Goal: Task Accomplishment & Management: Use online tool/utility

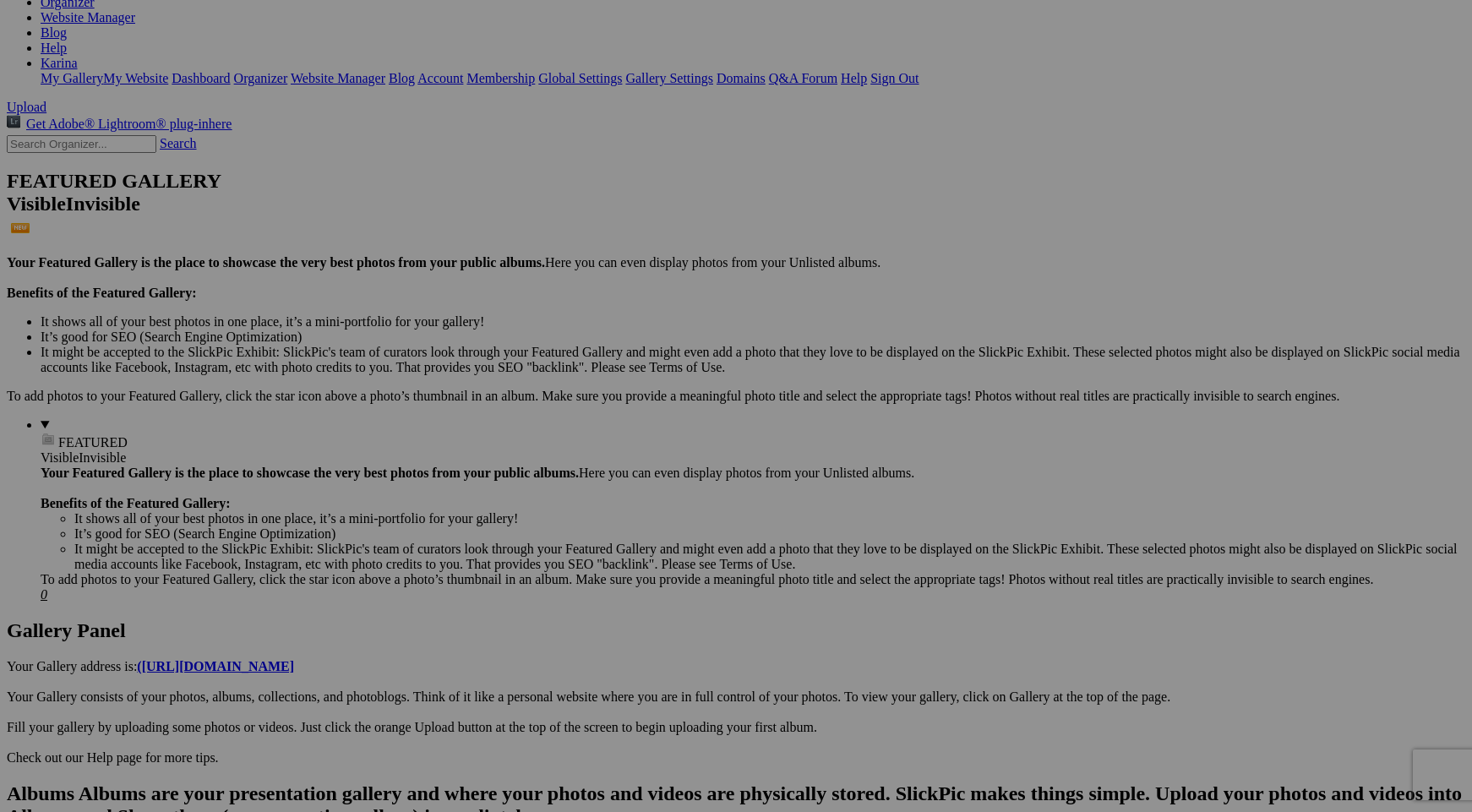
scroll to position [303, 0]
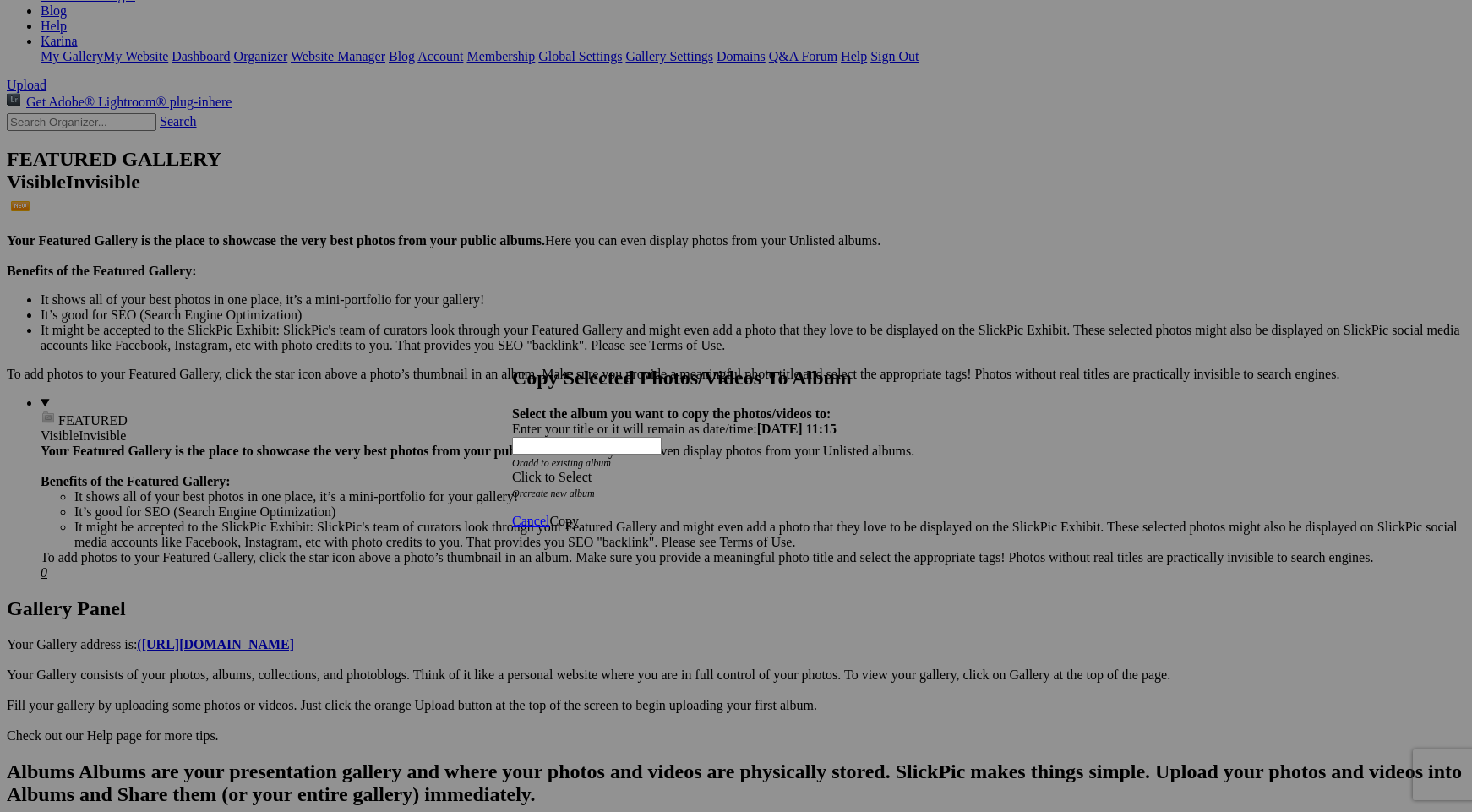
click at [815, 470] on div "Click to Select" at bounding box center [736, 477] width 448 height 15
click at [613, 494] on link "Birds" at bounding box center [599, 486] width 30 height 14
click at [579, 514] on span "Copy" at bounding box center [564, 521] width 30 height 14
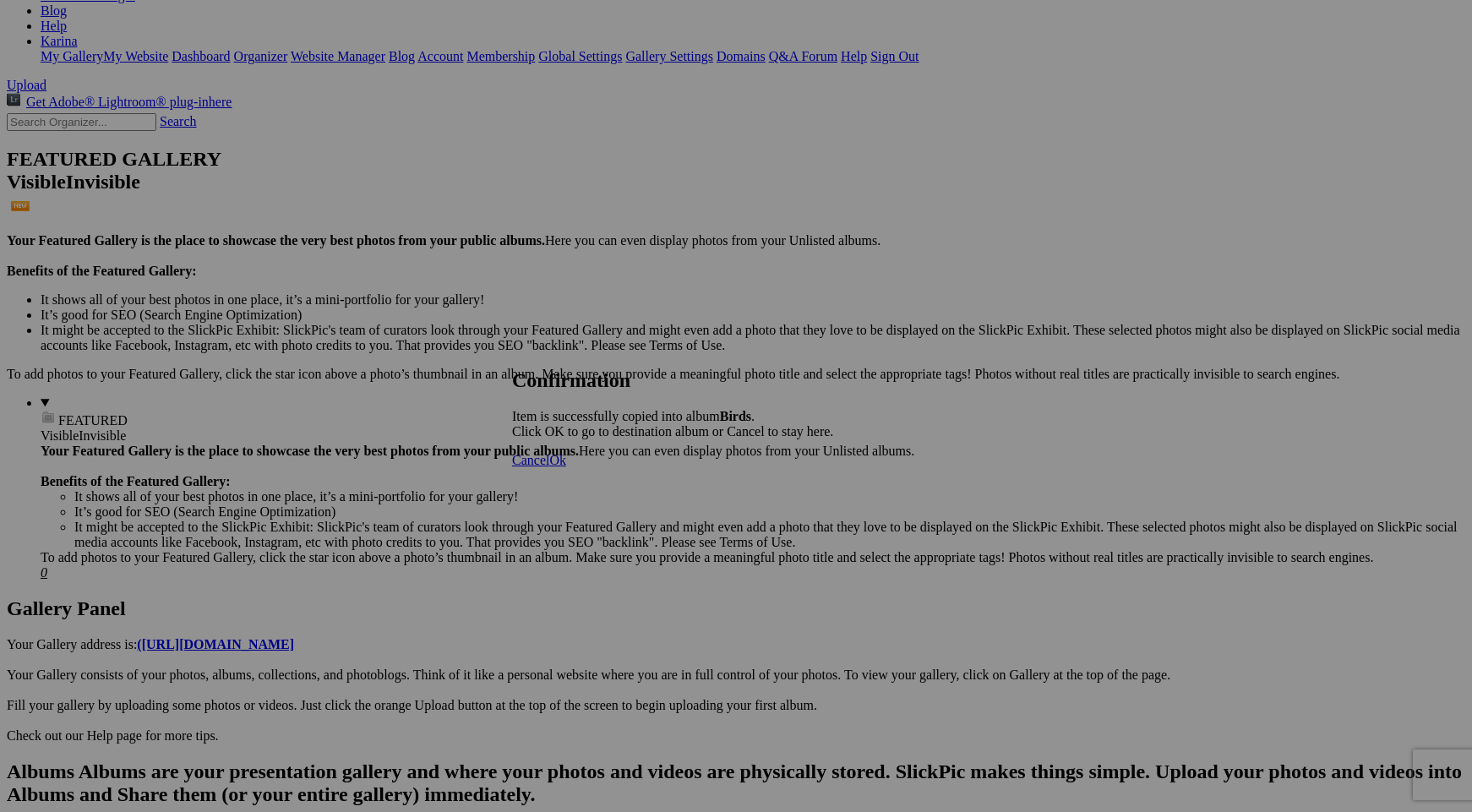
click at [566, 468] on span "Ok" at bounding box center [557, 460] width 17 height 14
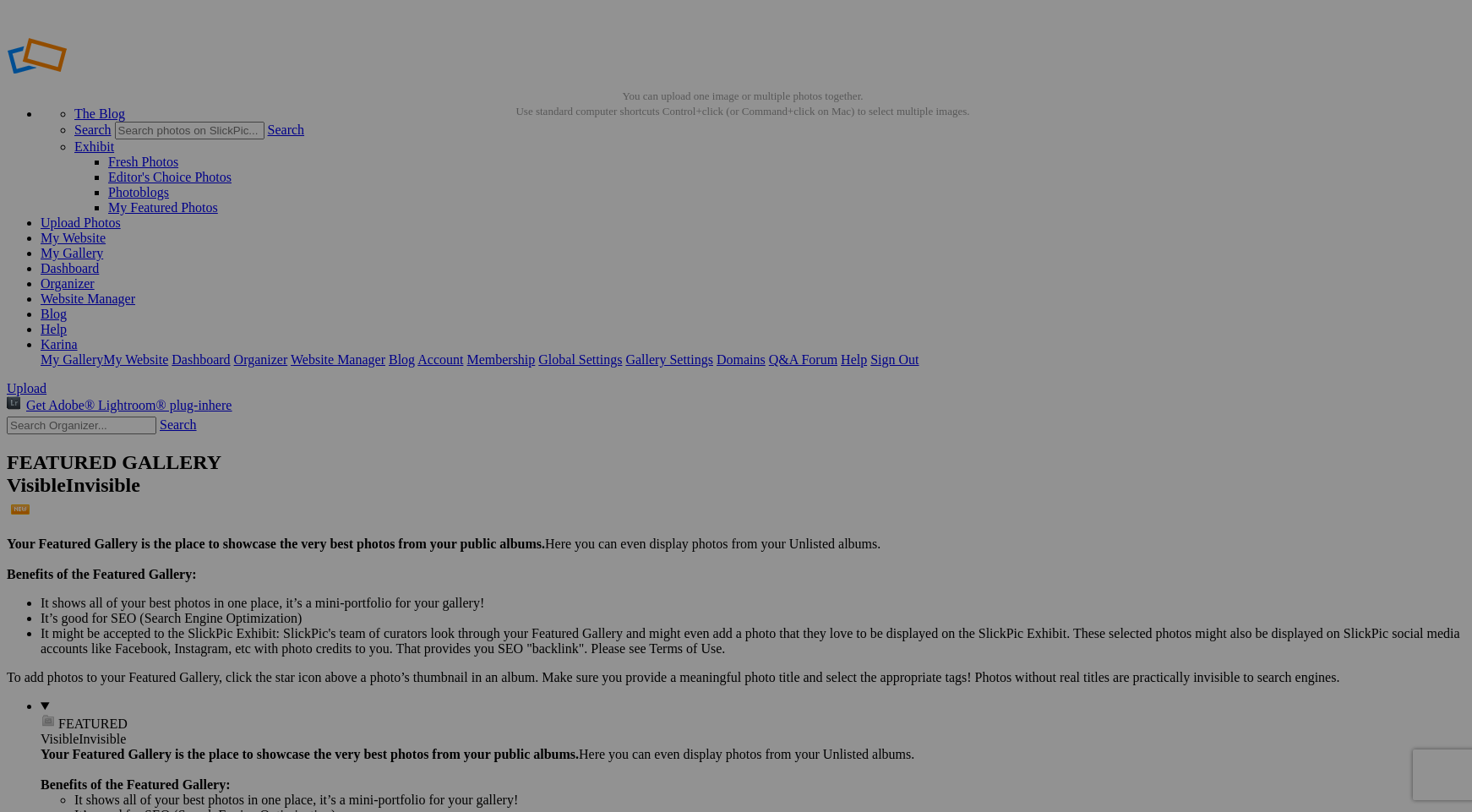
click at [105, 231] on link "My Website" at bounding box center [73, 238] width 65 height 14
